Goal: Communication & Community: Answer question/provide support

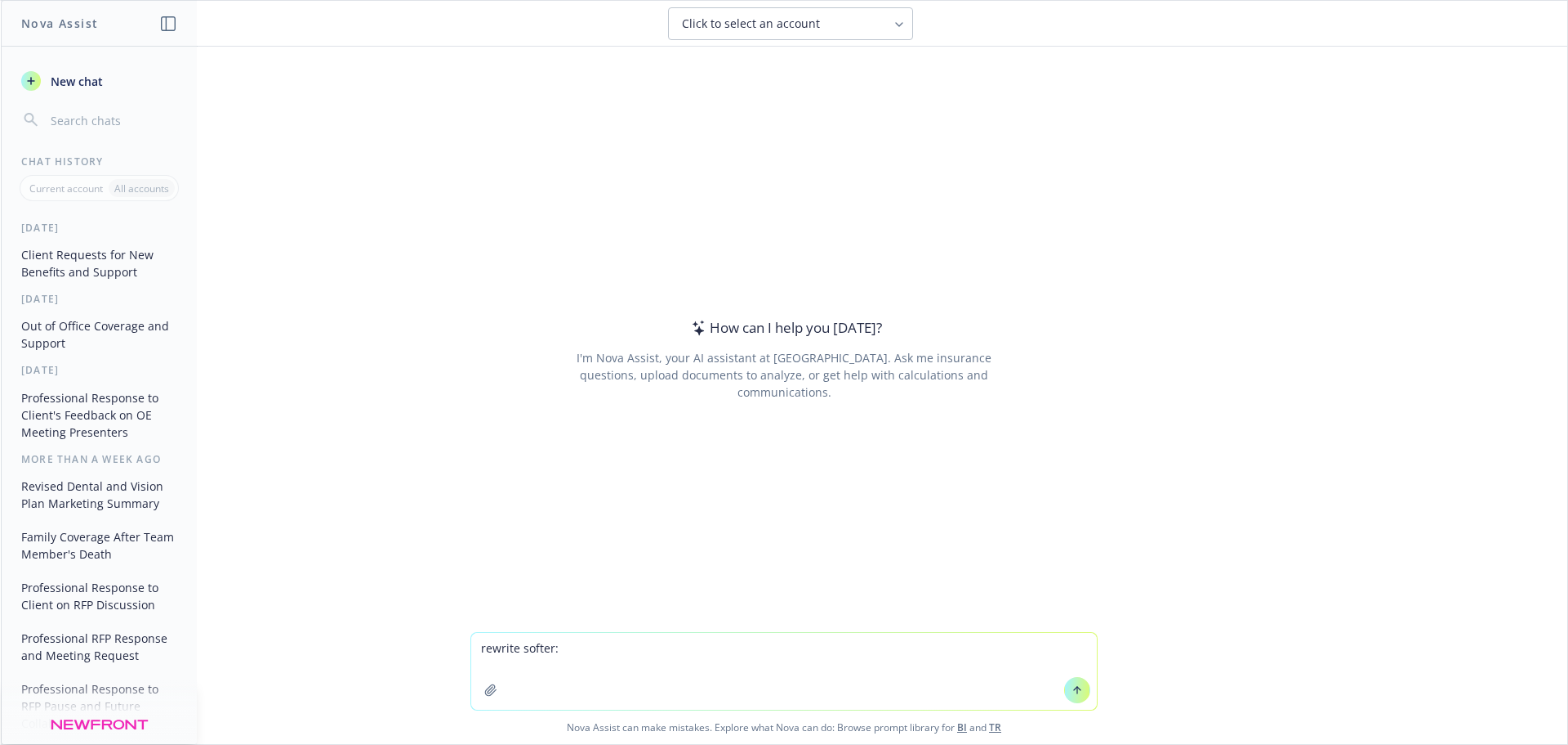
type textarea "rewrite softer: We’re reaching out to inform you of an important update to the …"
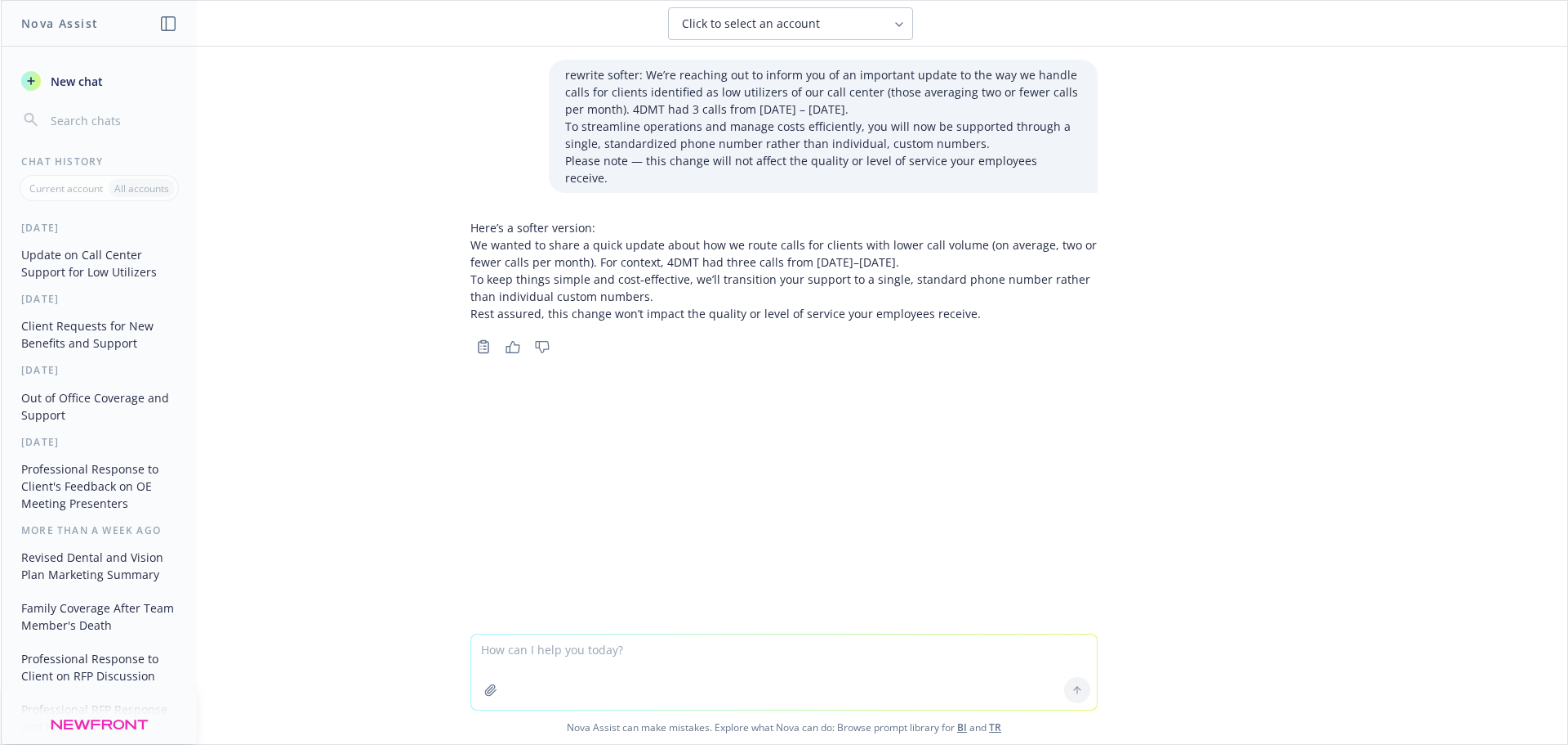
click at [481, 652] on textarea at bounding box center [784, 672] width 626 height 75
paste textarea "We’re reaching out to inform you of an important update to the way we handle ca…"
type textarea "rewrite: We’re reaching out to inform you of an important update to the way we …"
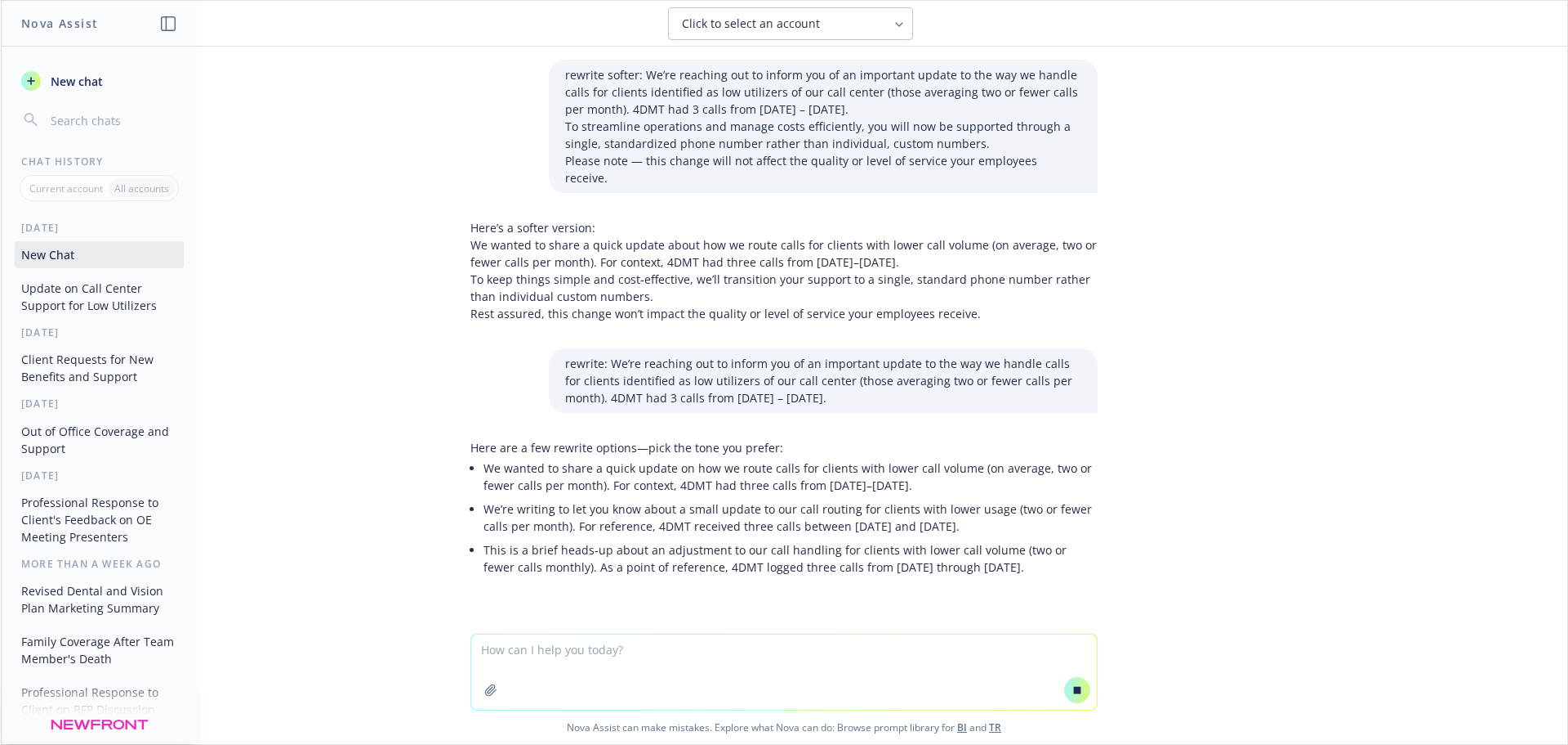
scroll to position [33, 0]
